Goal: Information Seeking & Learning: Learn about a topic

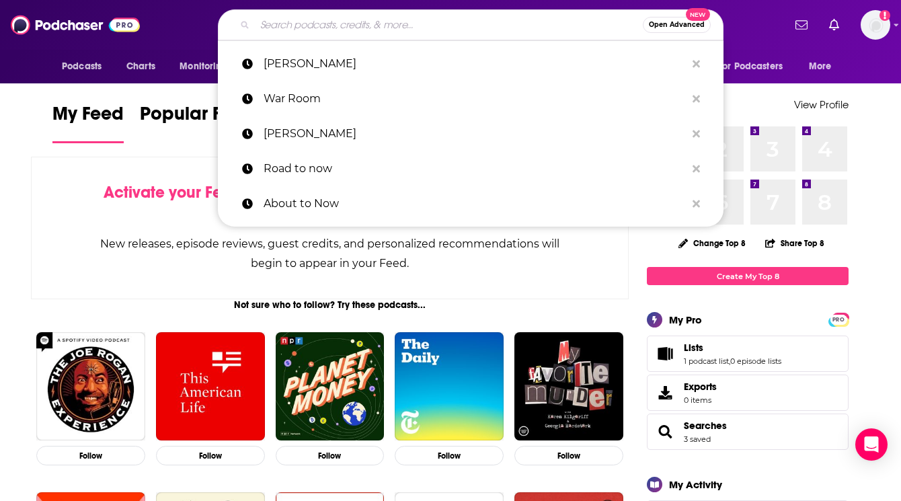
click at [350, 30] on input "Search podcasts, credits, & more..." at bounding box center [449, 25] width 388 height 22
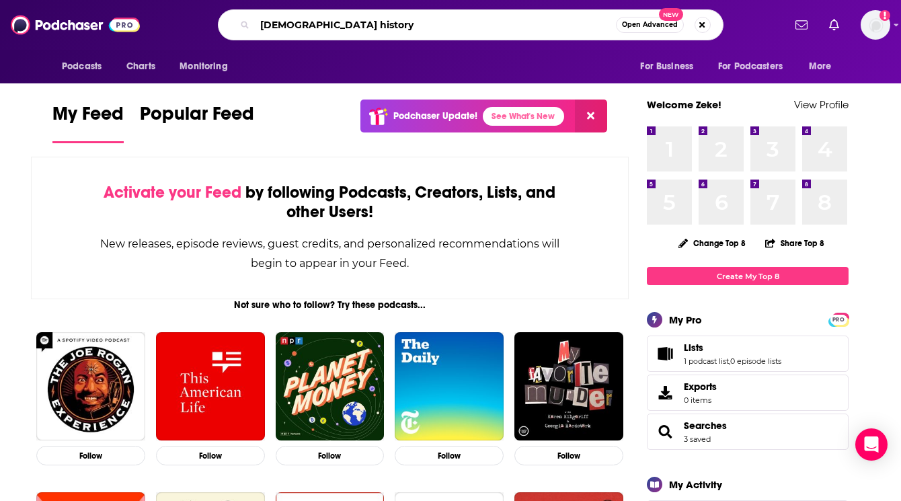
type input "jewish history"
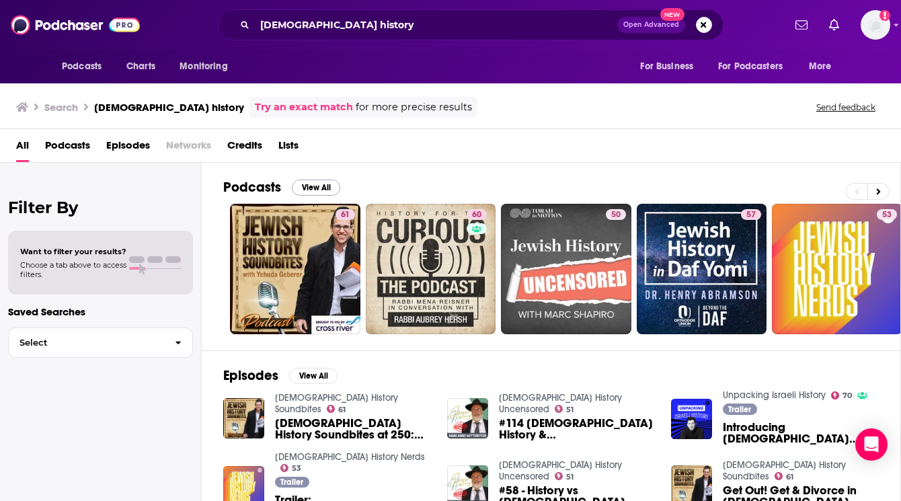
click at [317, 184] on button "View All" at bounding box center [316, 187] width 48 height 16
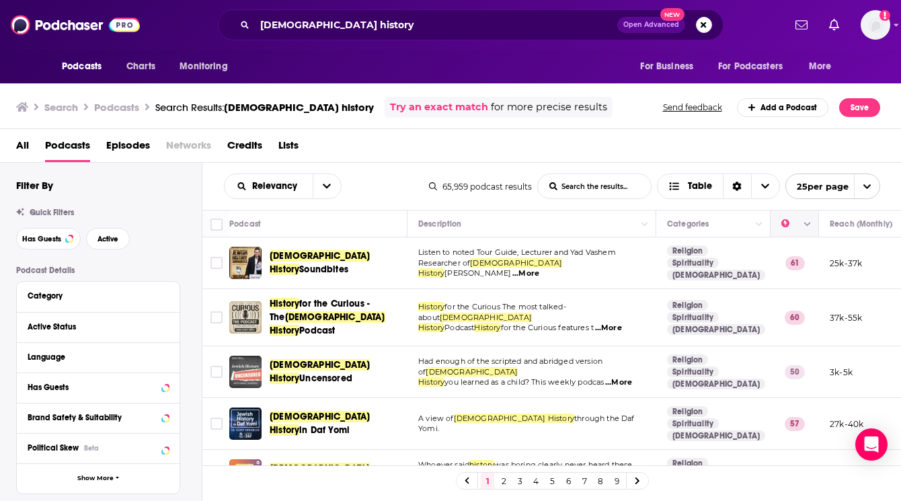
click at [807, 226] on icon "Column Actions" at bounding box center [807, 225] width 7 height 4
click at [871, 209] on div at bounding box center [450, 250] width 901 height 501
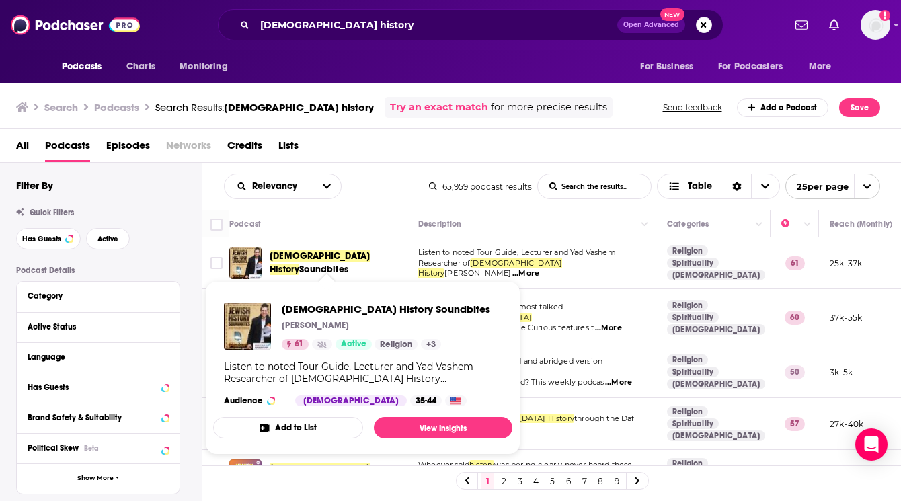
click at [295, 259] on span "Jewish History" at bounding box center [320, 262] width 100 height 25
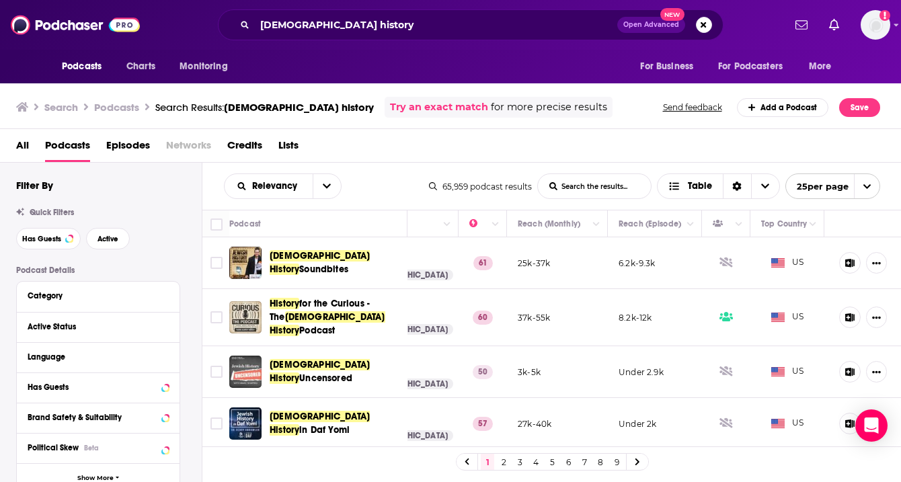
scroll to position [0, 312]
click at [881, 261] on icon "Show More Button" at bounding box center [876, 263] width 9 height 9
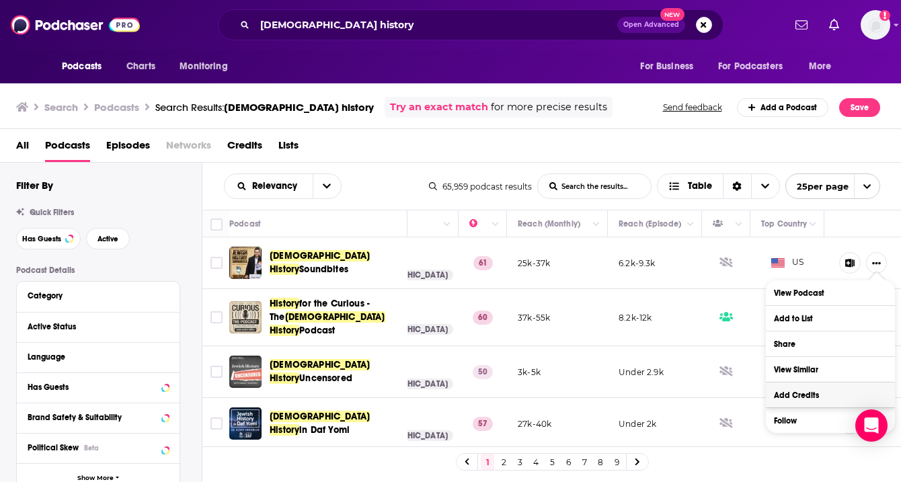
scroll to position [0, 0]
click at [891, 183] on div "Relevancy List Search Input Search the results... Table 65,959 podcast results …" at bounding box center [551, 186] width 699 height 47
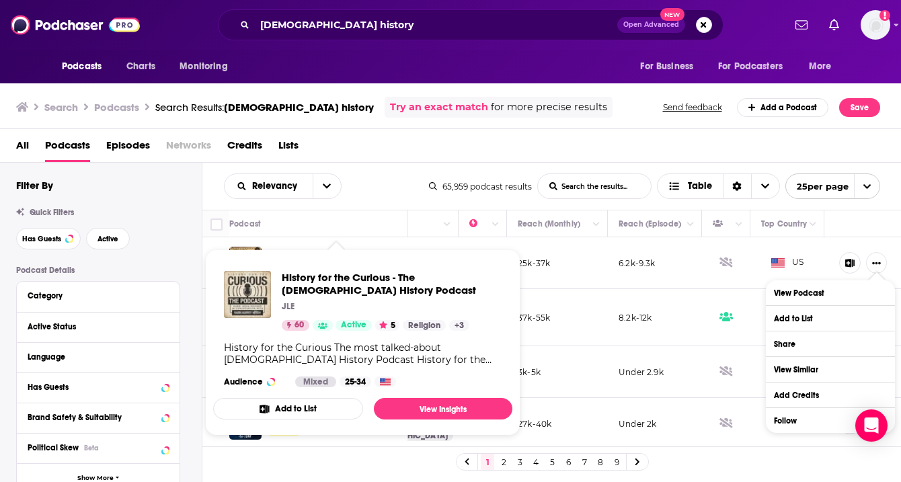
click at [323, 306] on div "JLE" at bounding box center [392, 306] width 220 height 11
click at [305, 276] on span "History for the Curious - The Jewish History Podcast" at bounding box center [392, 284] width 220 height 26
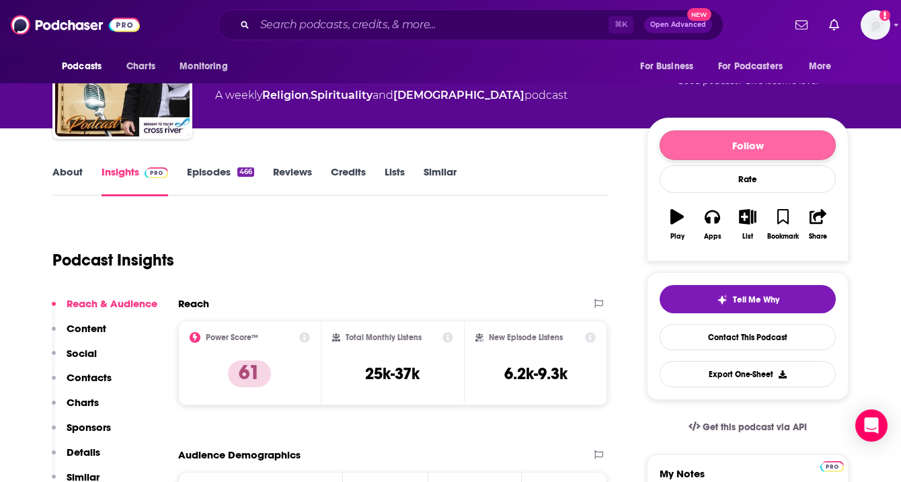
scroll to position [90, 0]
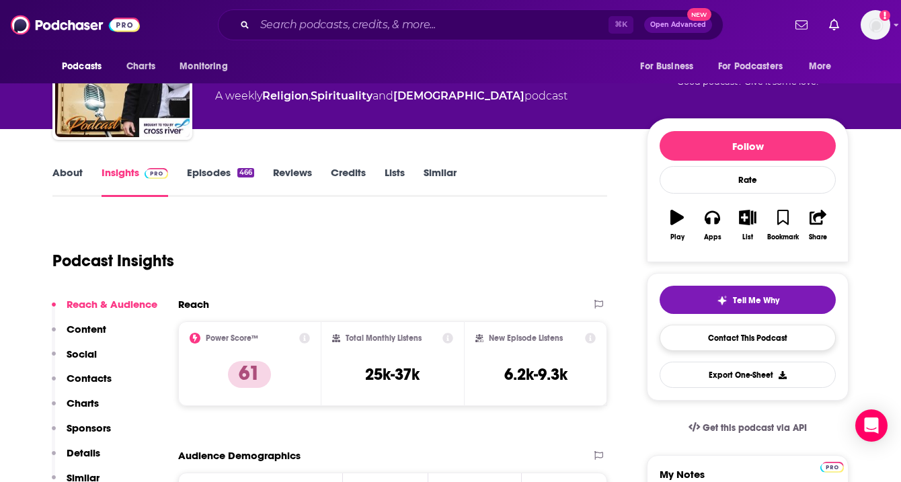
click at [735, 342] on link "Contact This Podcast" at bounding box center [747, 338] width 176 height 26
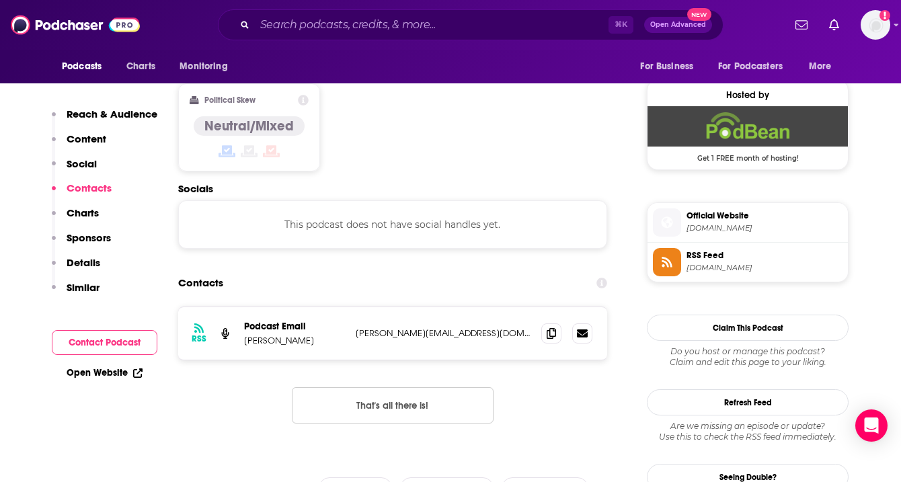
scroll to position [1061, 0]
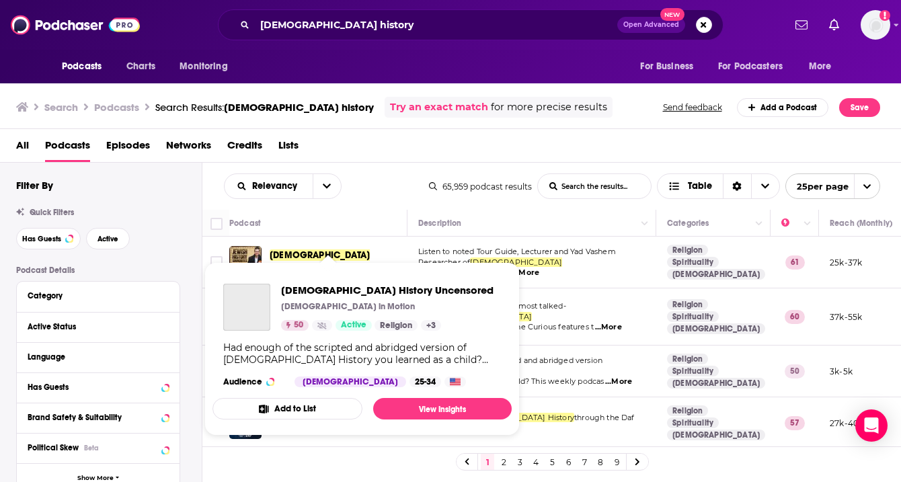
click at [324, 362] on div "Had enough of the scripted and abridged version of Jewish History you learned a…" at bounding box center [362, 353] width 278 height 24
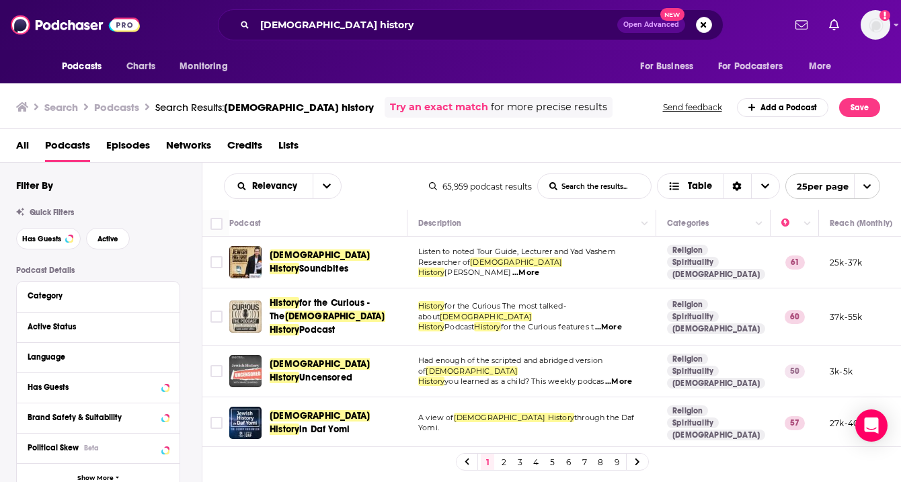
click at [372, 165] on div "Relevancy List Search Input Search the results... Table 65,959 podcast results …" at bounding box center [551, 186] width 699 height 47
click at [311, 417] on span "Jewish History" at bounding box center [320, 422] width 100 height 25
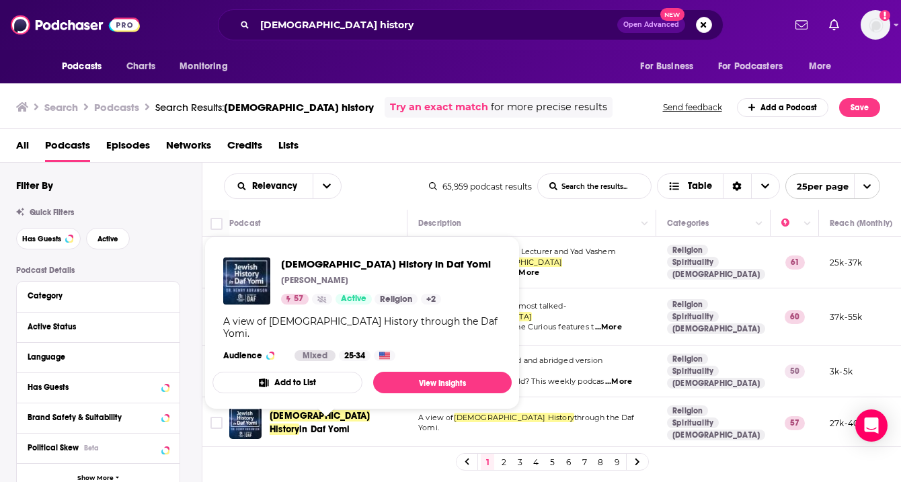
click at [376, 182] on div "Relevancy List Search Input Search the results... Table" at bounding box center [326, 186] width 205 height 26
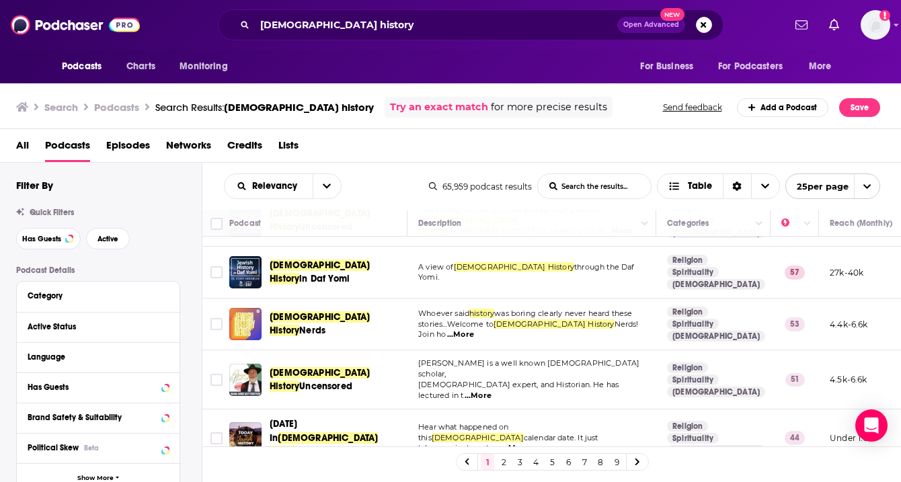
scroll to position [172, 0]
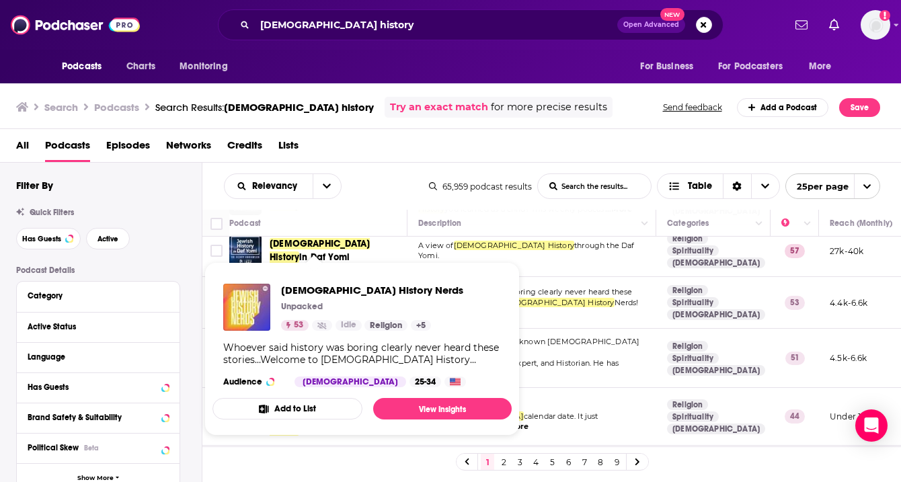
click at [401, 151] on div "All Podcasts Episodes Networks Credits Lists" at bounding box center [453, 148] width 875 height 28
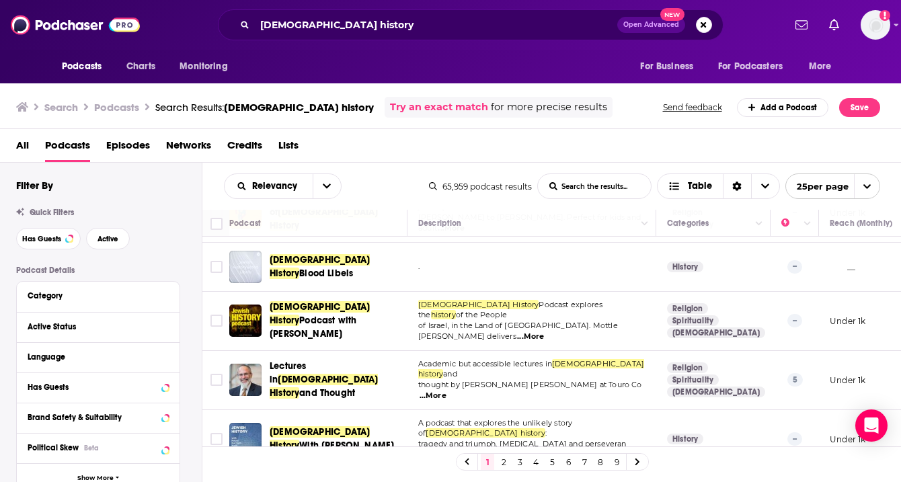
scroll to position [1052, 0]
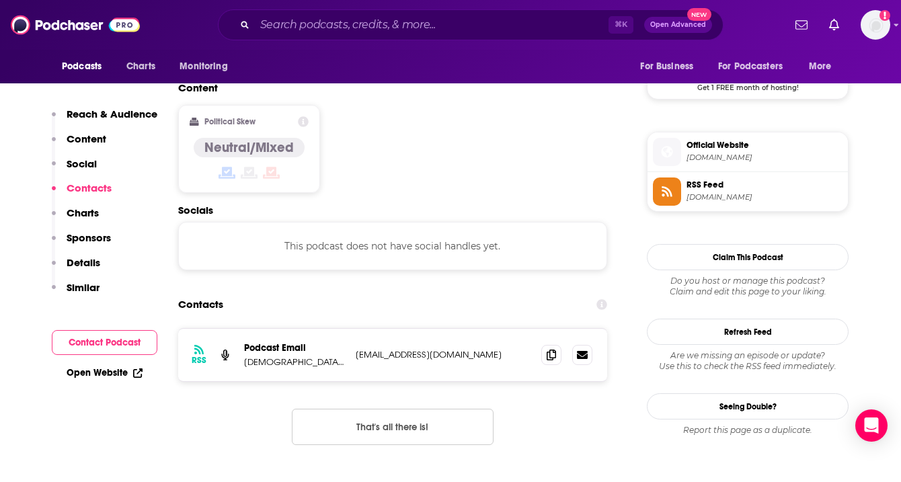
scroll to position [1023, 0]
